Goal: Task Accomplishment & Management: Use online tool/utility

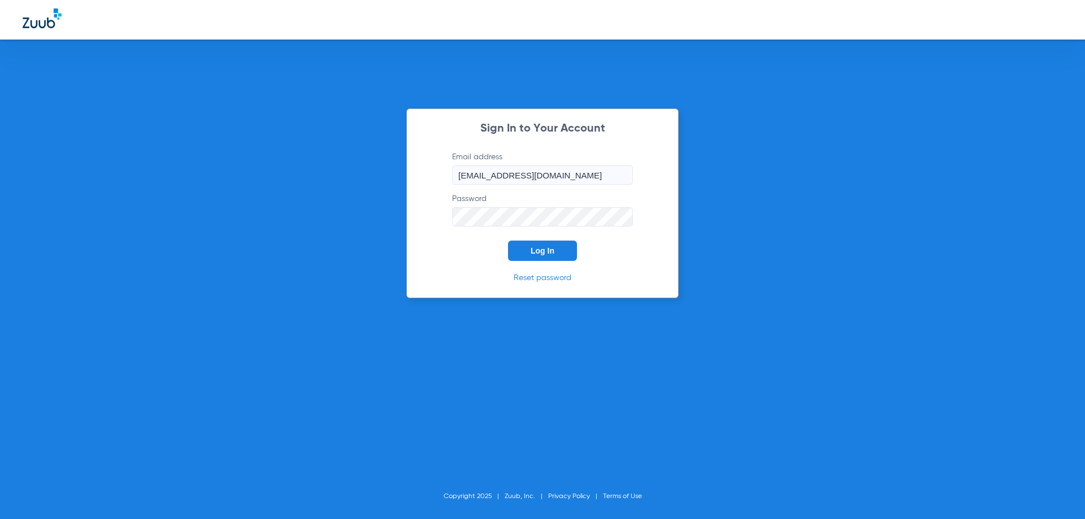
click at [525, 256] on button "Log In" at bounding box center [542, 251] width 69 height 20
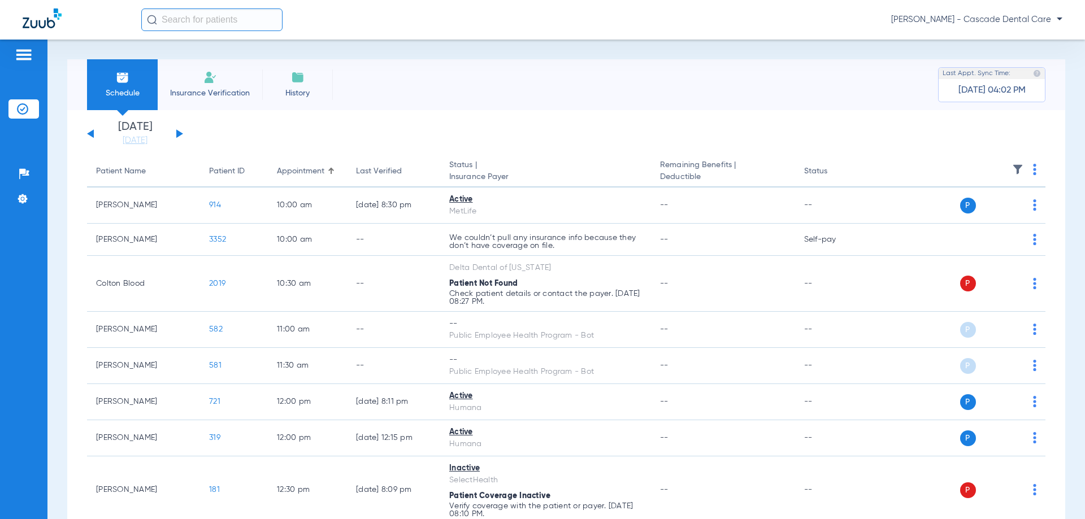
drag, startPoint x: 317, startPoint y: 162, endPoint x: 232, endPoint y: 147, distance: 86.6
click at [319, 162] on th "Appointment" at bounding box center [307, 172] width 79 height 32
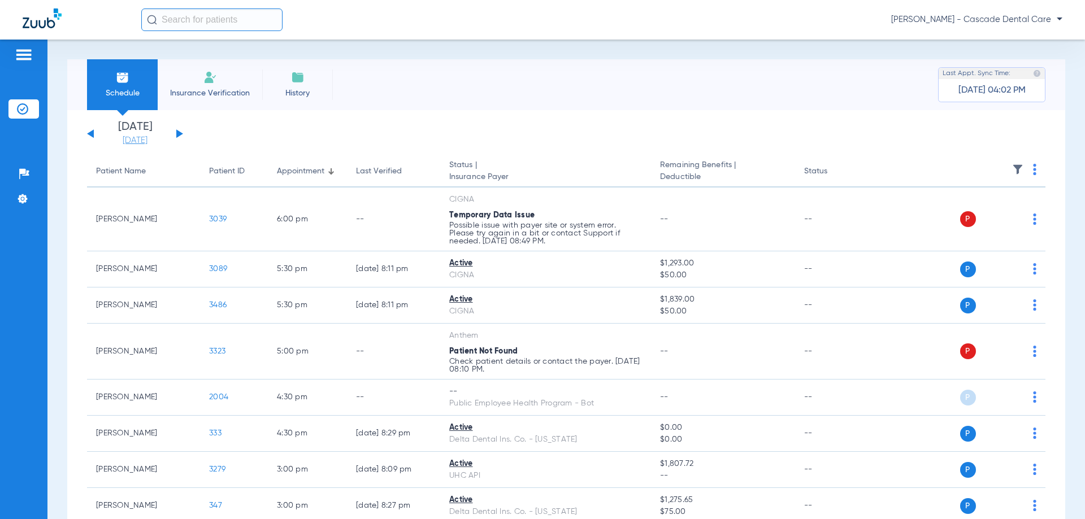
click at [140, 139] on link "[DATE]" at bounding box center [135, 140] width 68 height 11
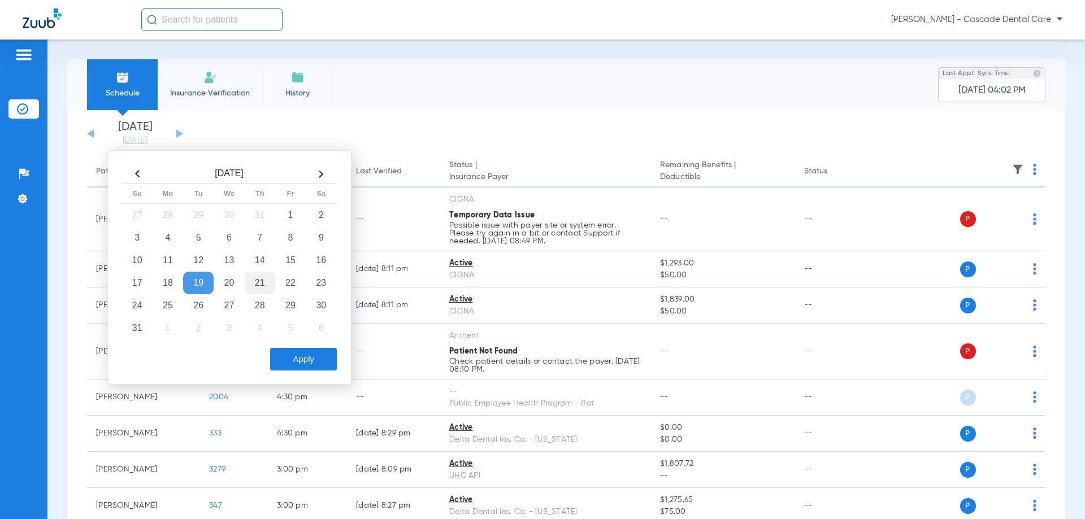
click at [253, 285] on td "21" at bounding box center [260, 283] width 31 height 23
click at [293, 364] on button "Apply" at bounding box center [303, 359] width 67 height 23
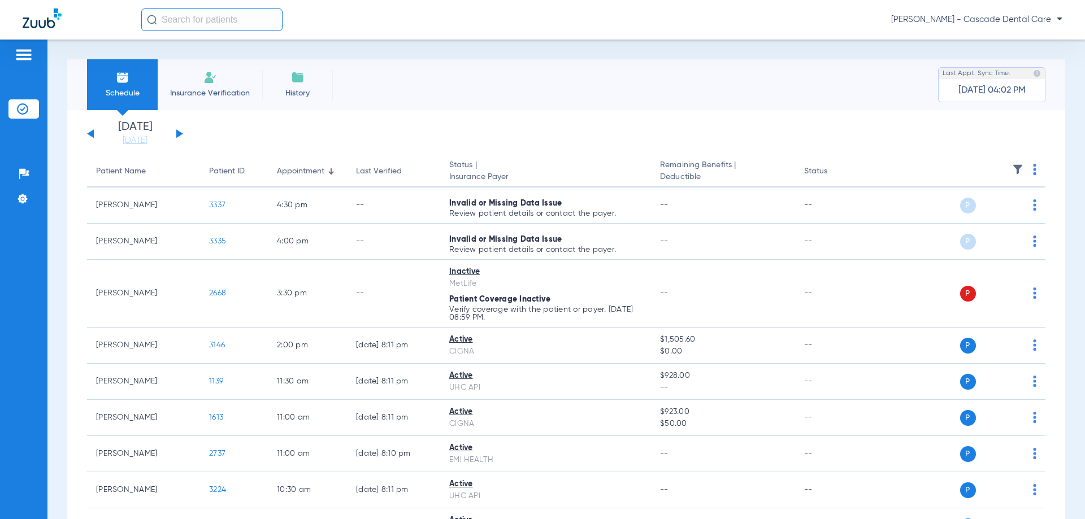
click at [386, 141] on app-single-date-navigator "[DATE] [DATE] [DATE] [DATE] [DATE] [DATE] [DATE] [DATE] [DATE] [DATE] [DATE] [D…" at bounding box center [566, 133] width 958 height 25
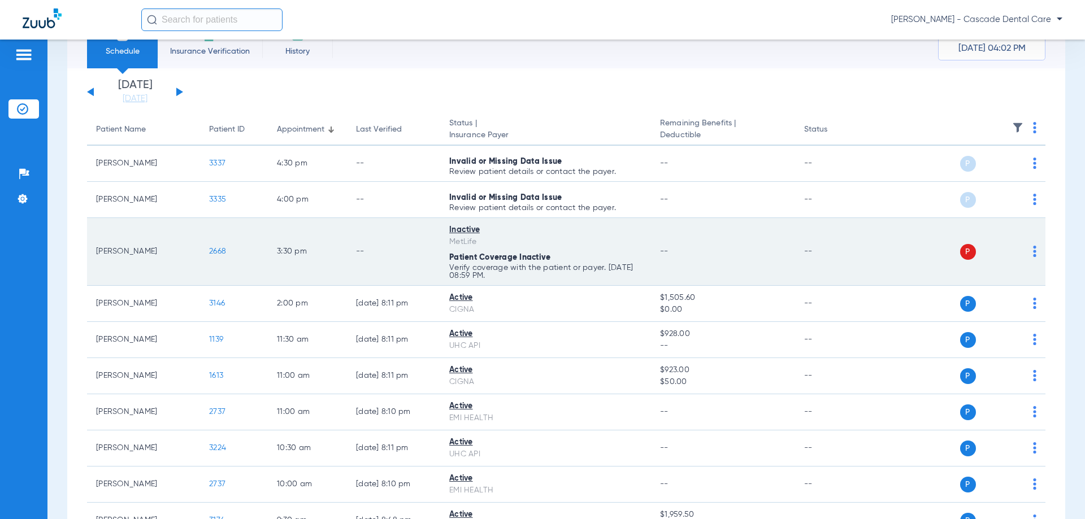
scroll to position [38, 0]
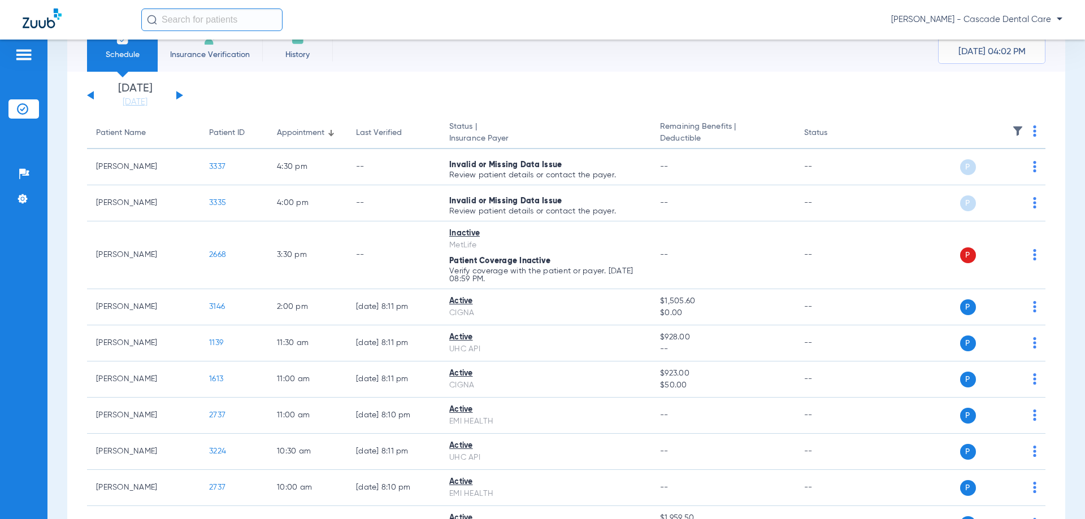
click at [275, 75] on div "[DATE] [DATE] [DATE] [DATE] [DATE] [DATE] [DATE] [DATE] [DATE] [DATE] [DATE] [D…" at bounding box center [566, 351] width 998 height 559
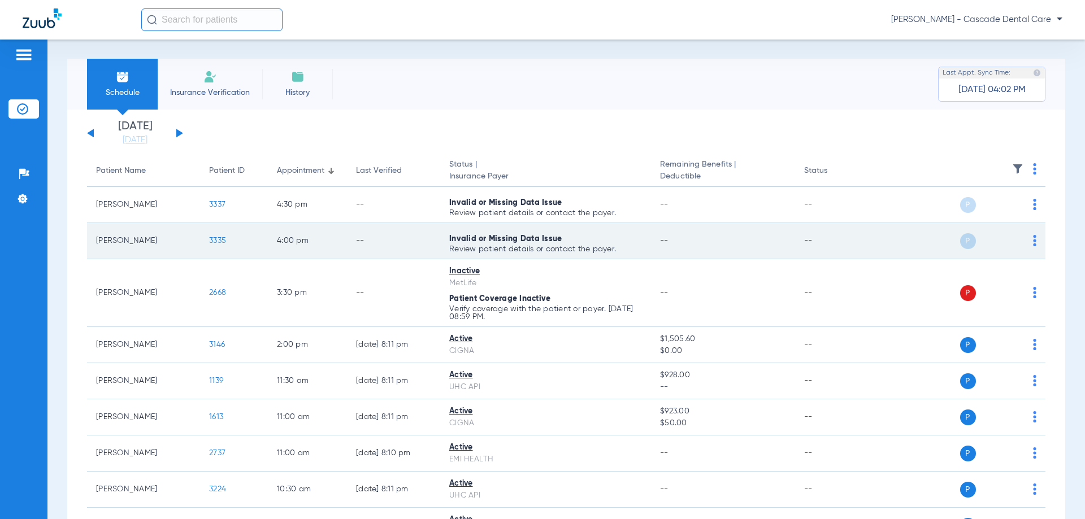
scroll to position [0, 0]
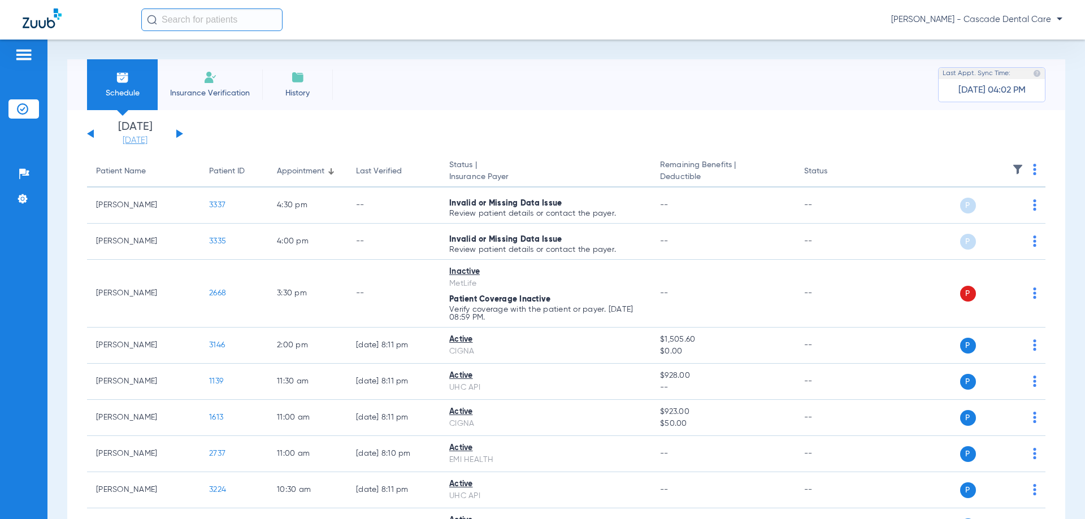
click at [126, 136] on link "[DATE]" at bounding box center [135, 140] width 68 height 11
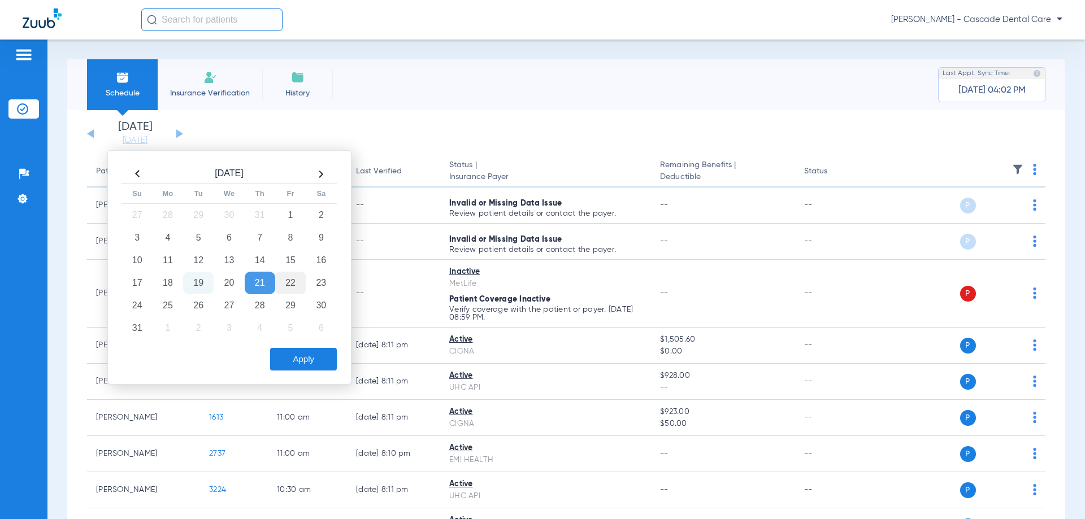
click at [291, 287] on td "22" at bounding box center [290, 283] width 31 height 23
click at [305, 364] on button "Apply" at bounding box center [303, 359] width 67 height 23
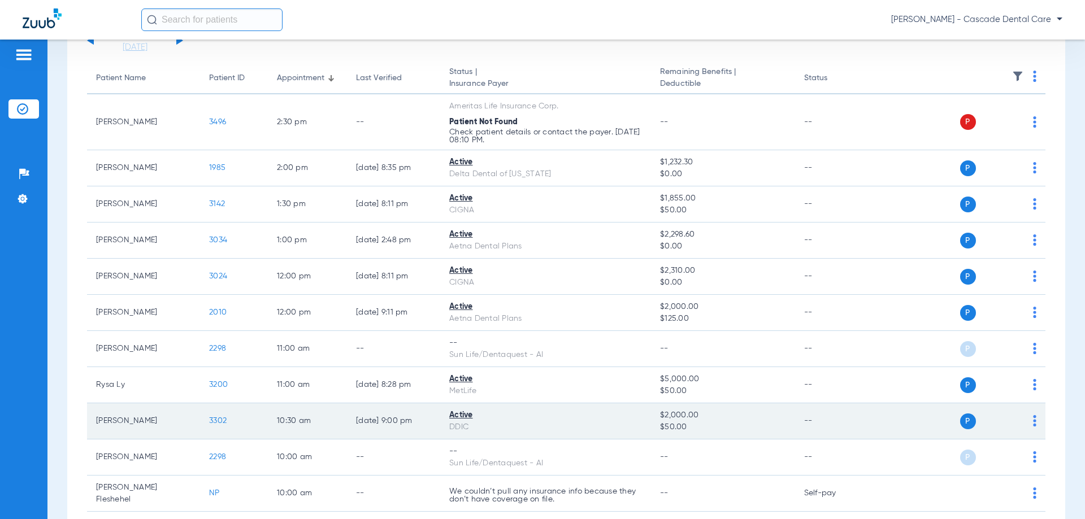
scroll to position [113, 0]
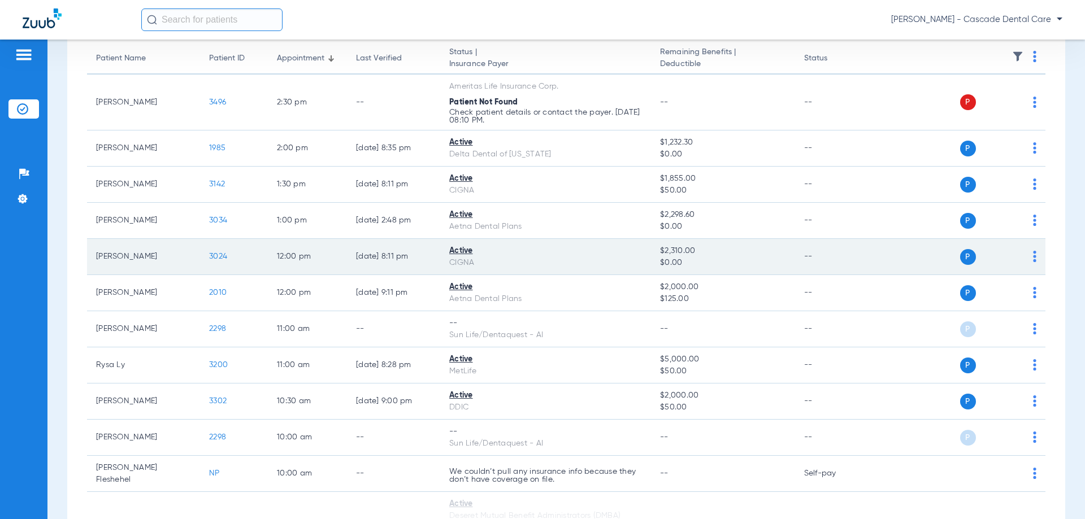
click at [138, 273] on td "[PERSON_NAME]" at bounding box center [143, 257] width 113 height 36
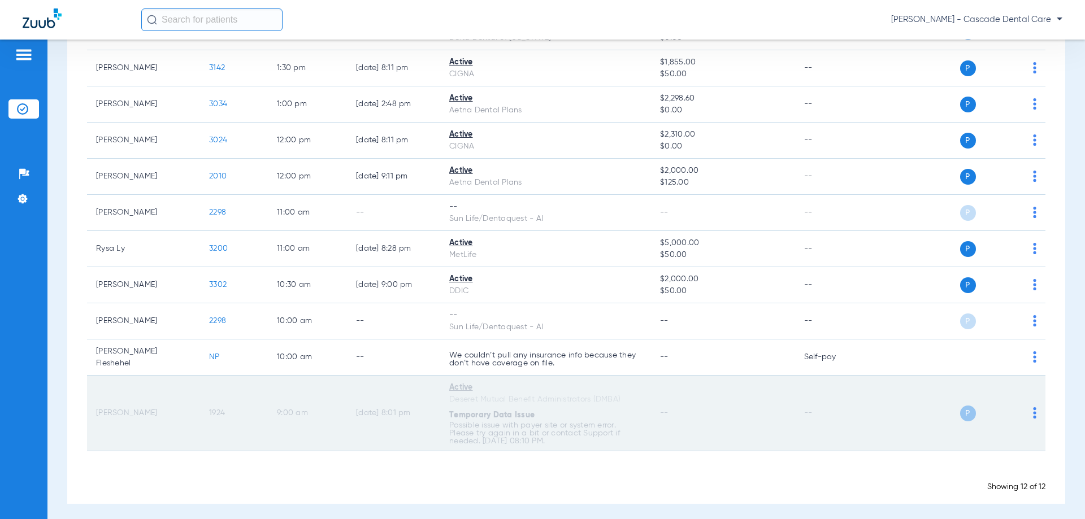
scroll to position [230, 0]
click at [261, 401] on td "1924" at bounding box center [234, 413] width 68 height 76
click at [537, 438] on p "Possible issue with payer site or system error. Please try again in a bit or co…" at bounding box center [545, 433] width 193 height 24
